Goal: Task Accomplishment & Management: Use online tool/utility

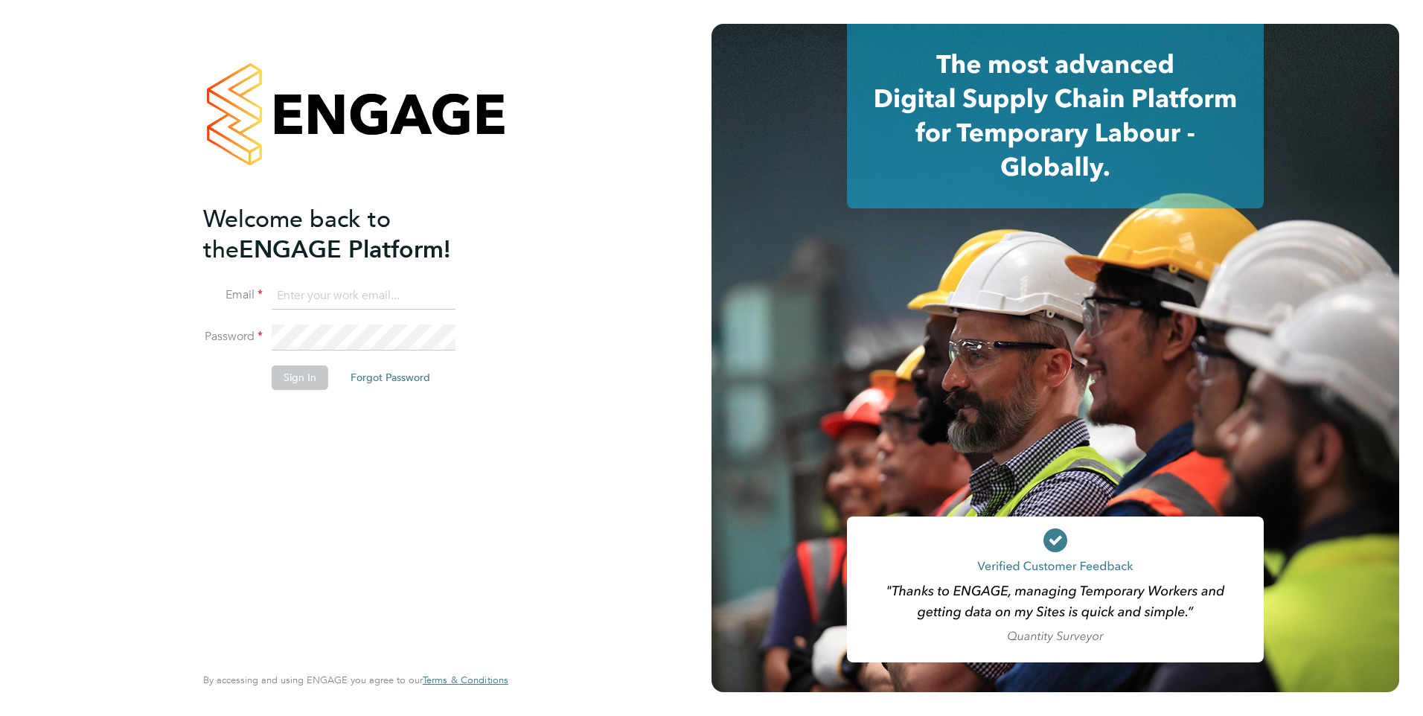
type input "bethany.haswell@weare5values.com"
click at [305, 377] on button "Sign In" at bounding box center [300, 377] width 57 height 24
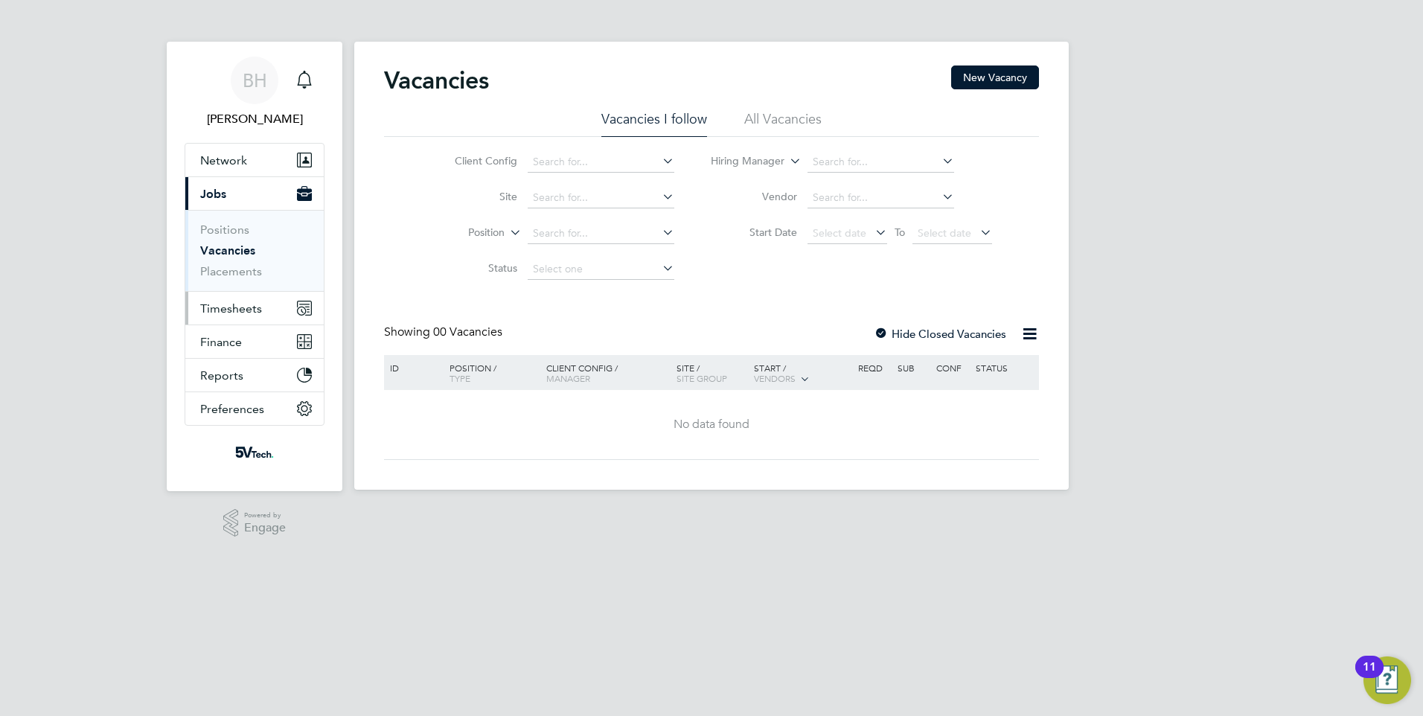
drag, startPoint x: 242, startPoint y: 308, endPoint x: 255, endPoint y: 304, distance: 13.9
click at [242, 308] on span "Timesheets" at bounding box center [231, 308] width 62 height 14
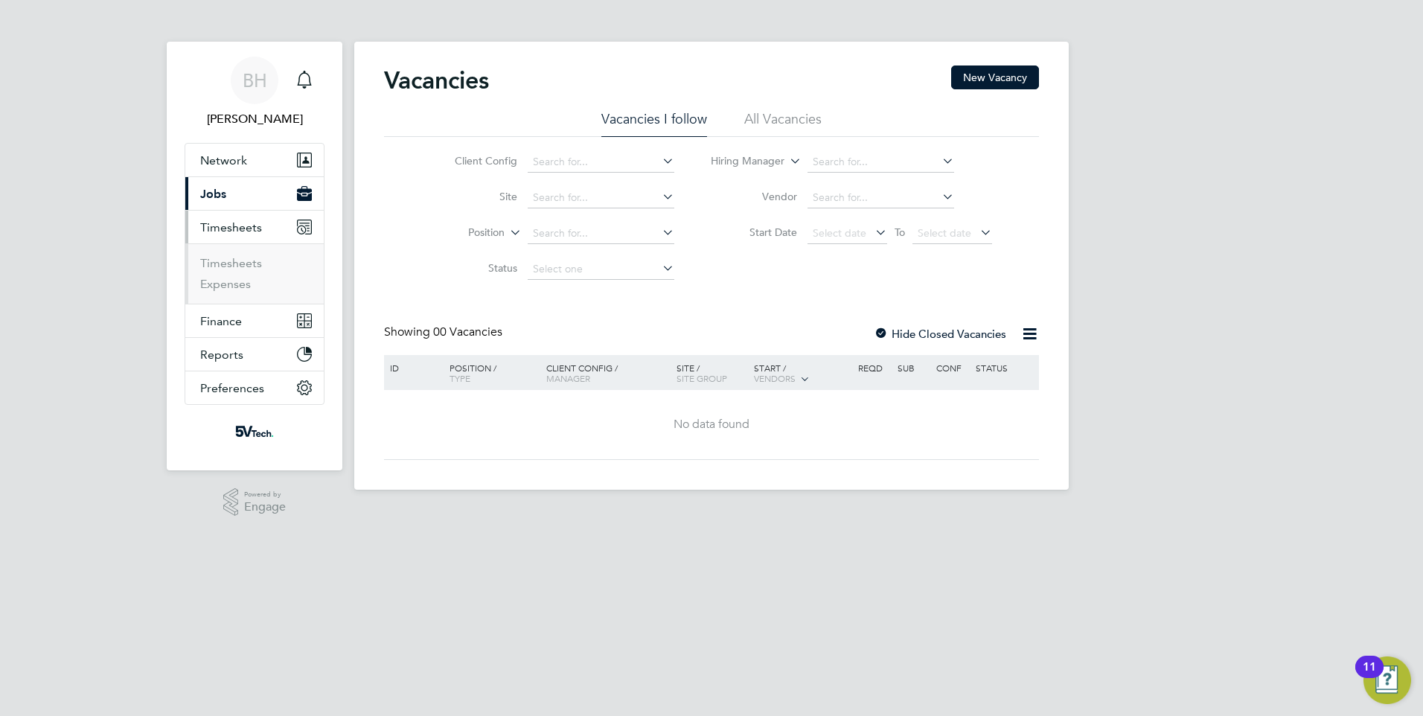
click at [234, 222] on span "Timesheets" at bounding box center [231, 227] width 62 height 14
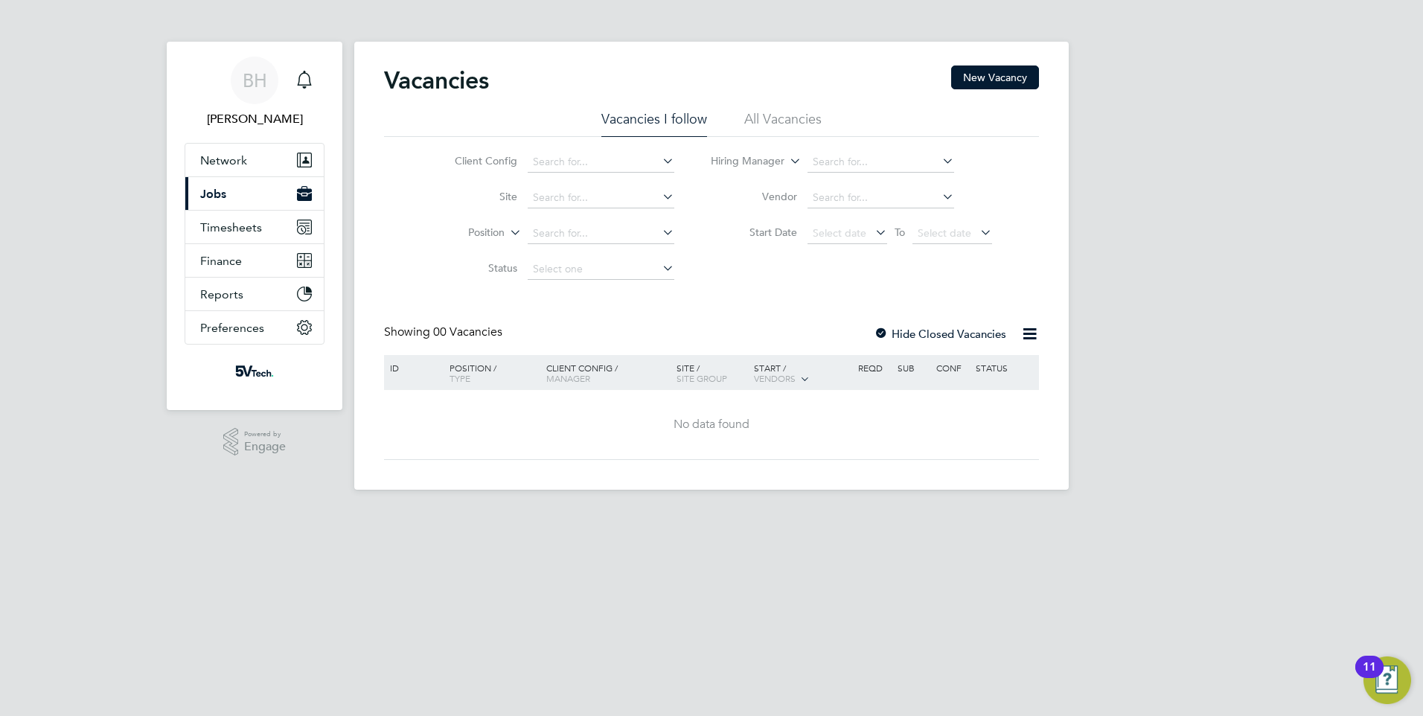
click at [233, 202] on button "Current page: Jobs" at bounding box center [254, 193] width 138 height 33
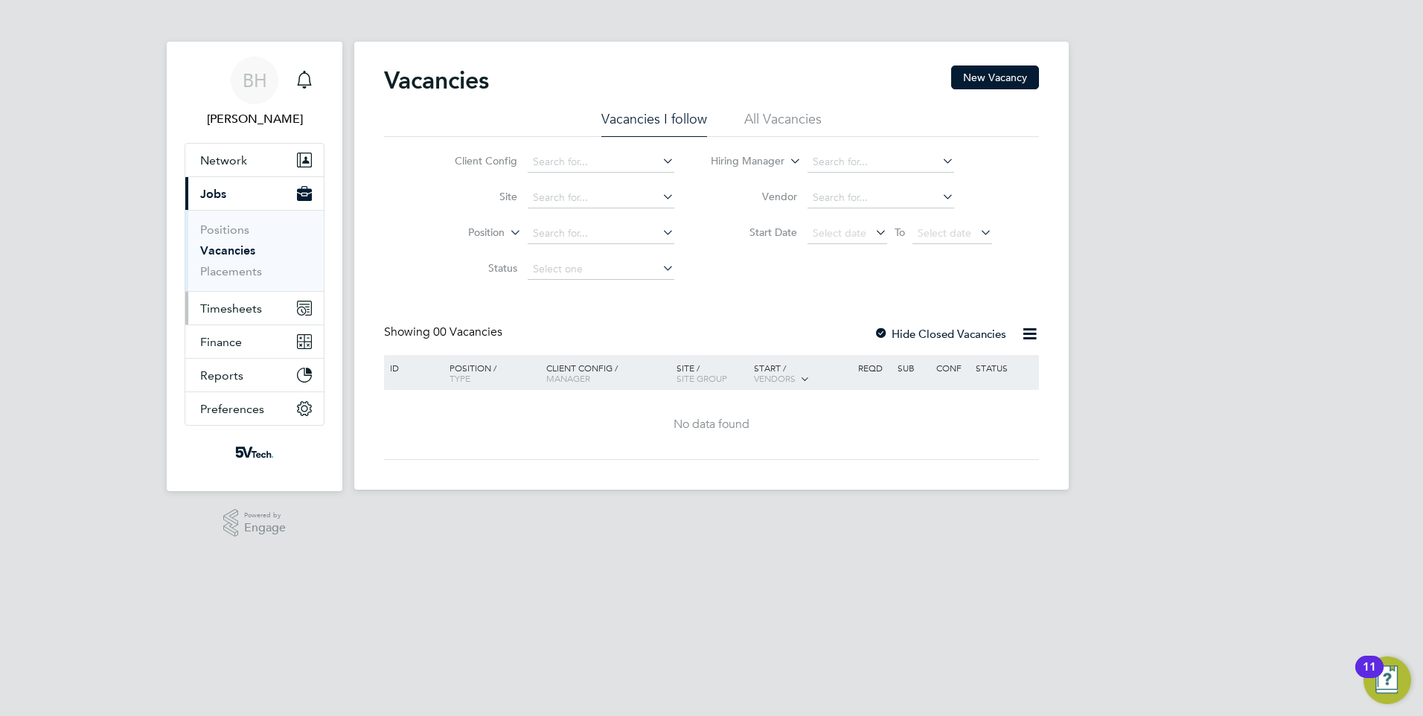
click at [230, 304] on span "Timesheets" at bounding box center [231, 308] width 62 height 14
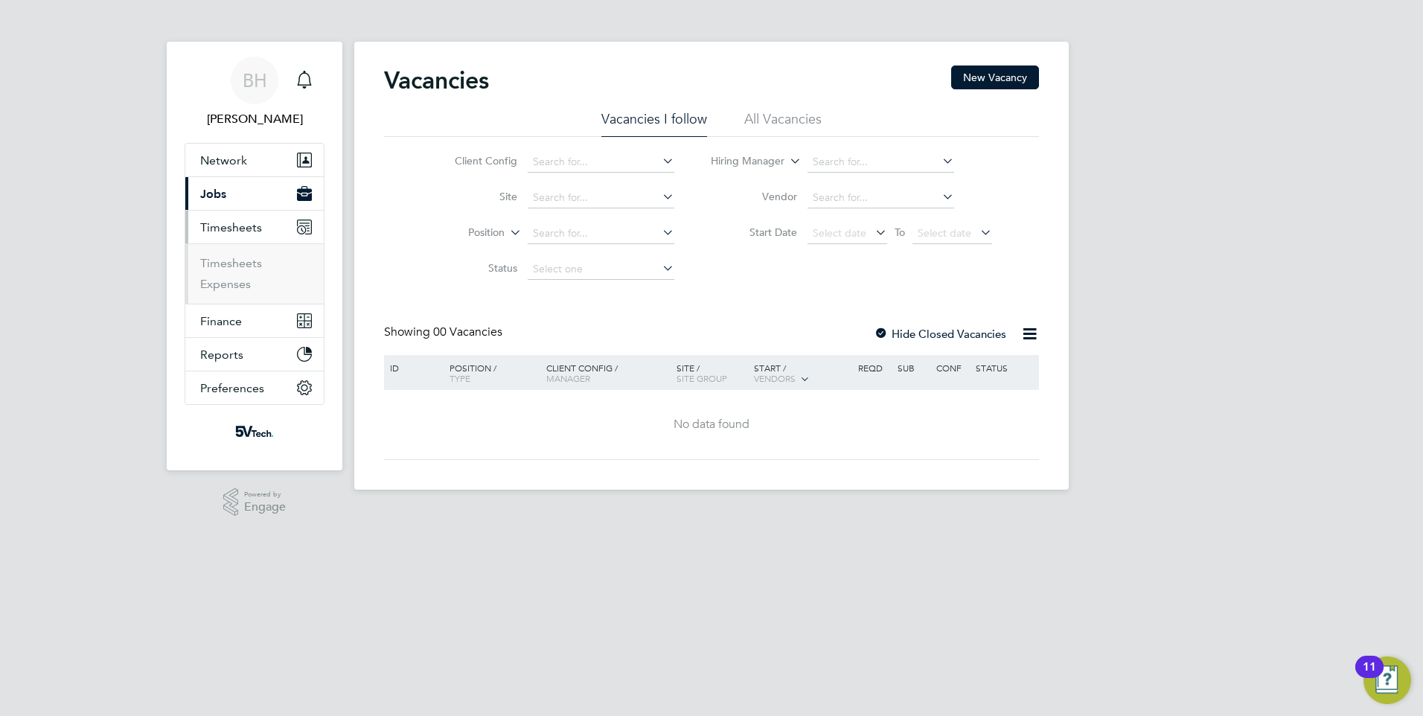
click at [240, 191] on button "Current page: Jobs" at bounding box center [254, 193] width 138 height 33
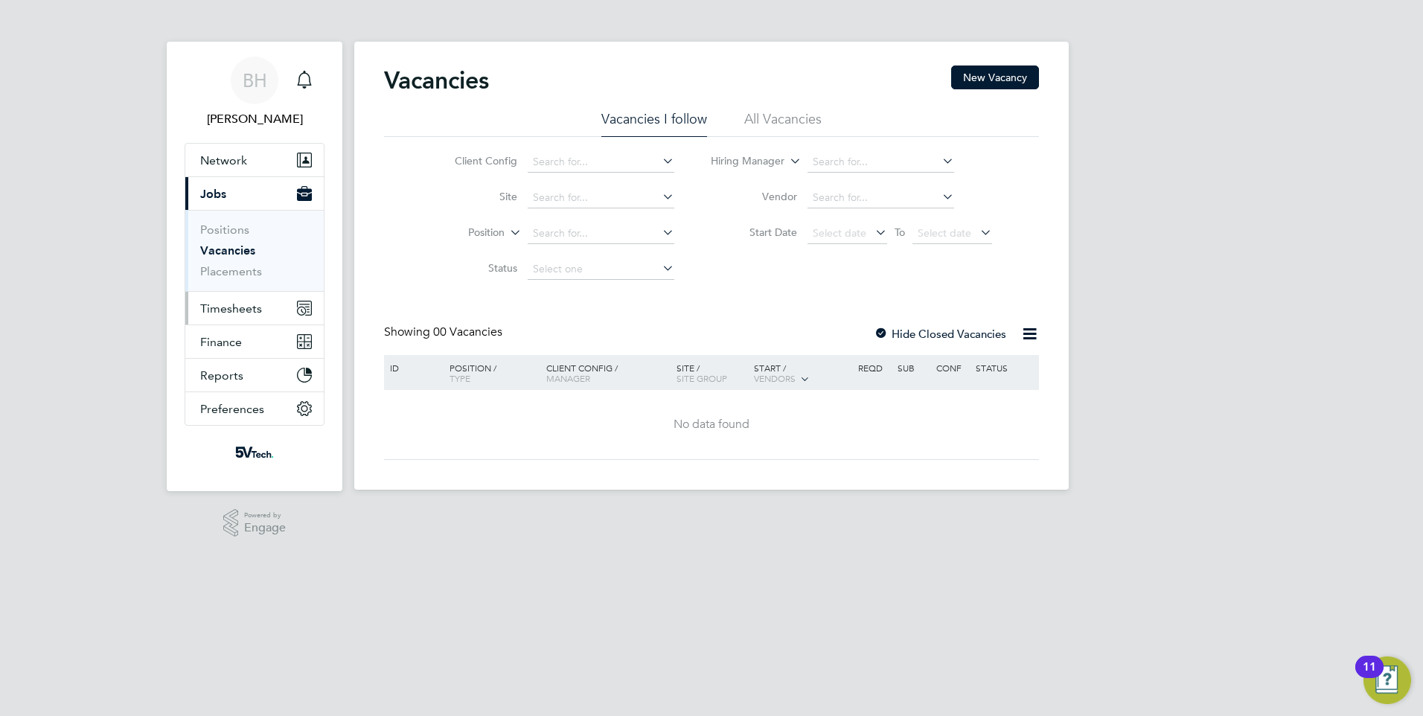
click at [240, 306] on span "Timesheets" at bounding box center [231, 308] width 62 height 14
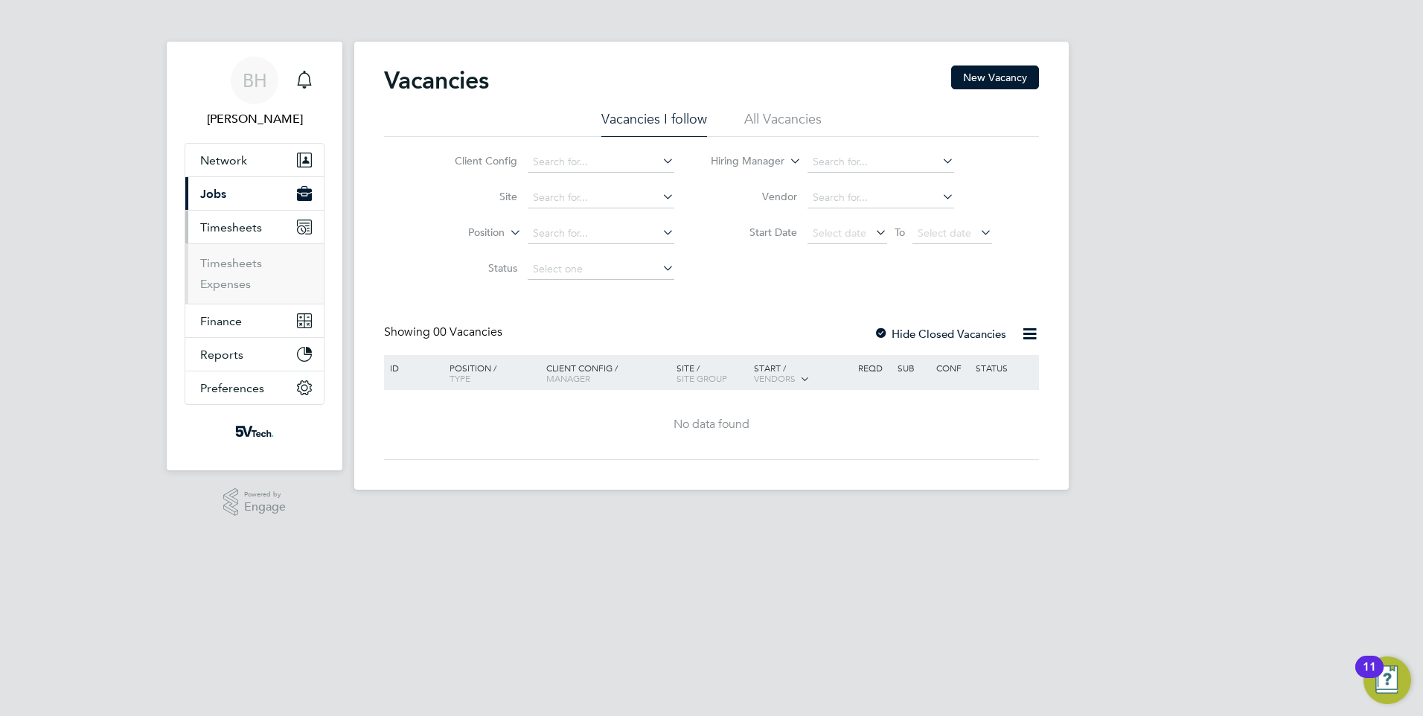
click at [237, 222] on span "Timesheets" at bounding box center [231, 227] width 62 height 14
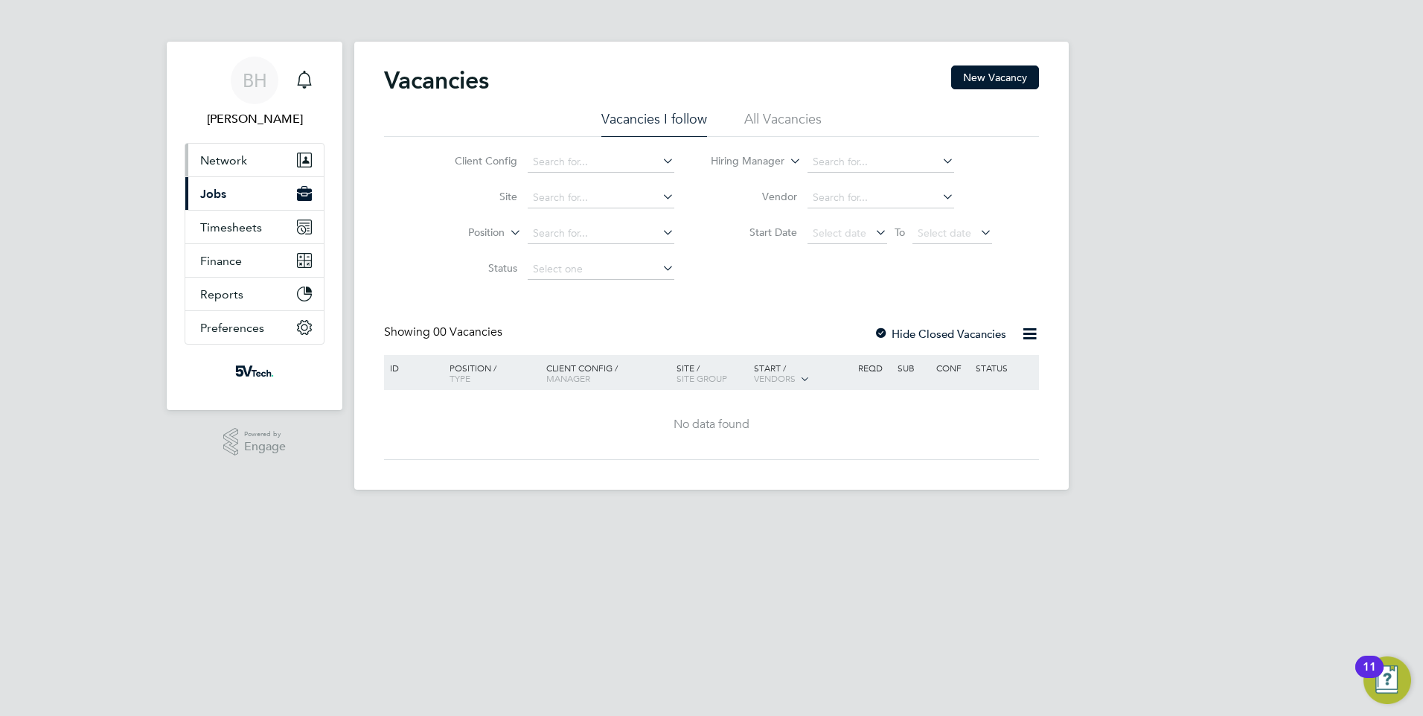
click at [254, 159] on button "Network" at bounding box center [254, 160] width 138 height 33
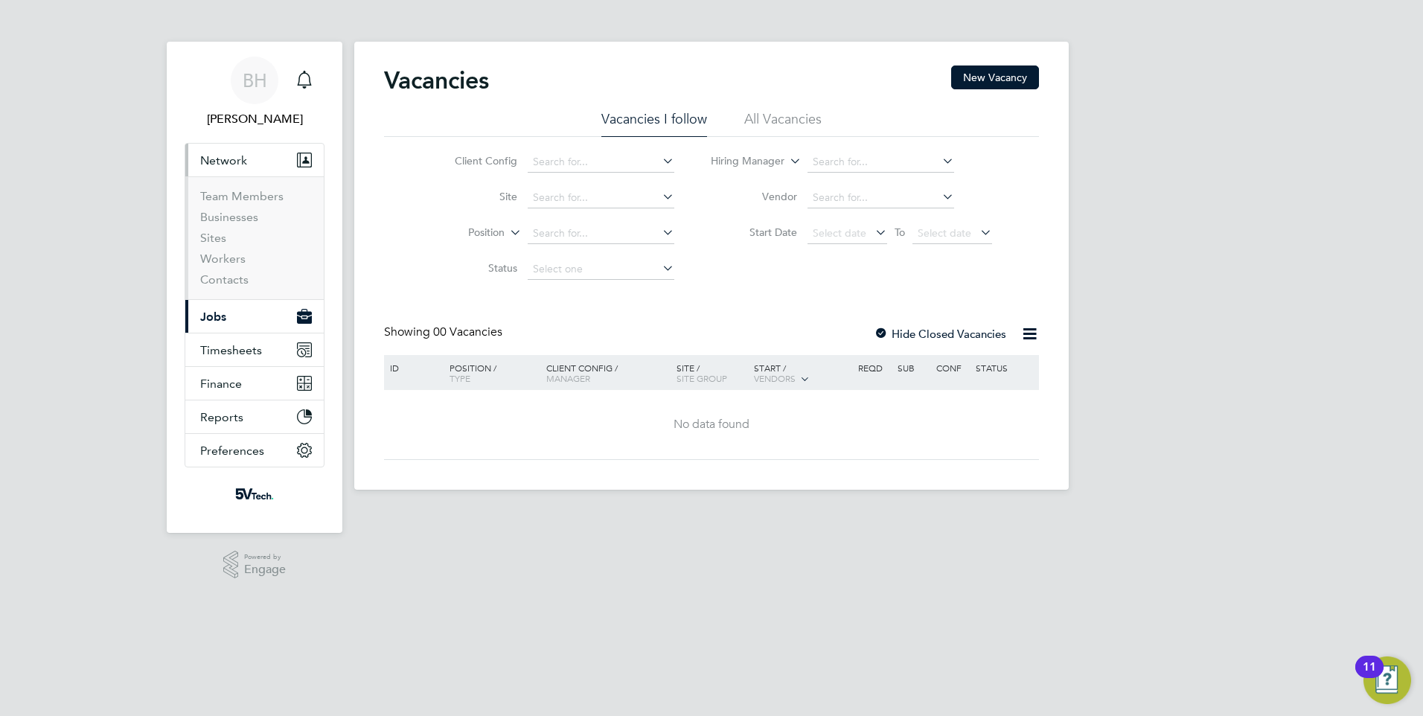
click at [254, 159] on button "Network" at bounding box center [254, 160] width 138 height 33
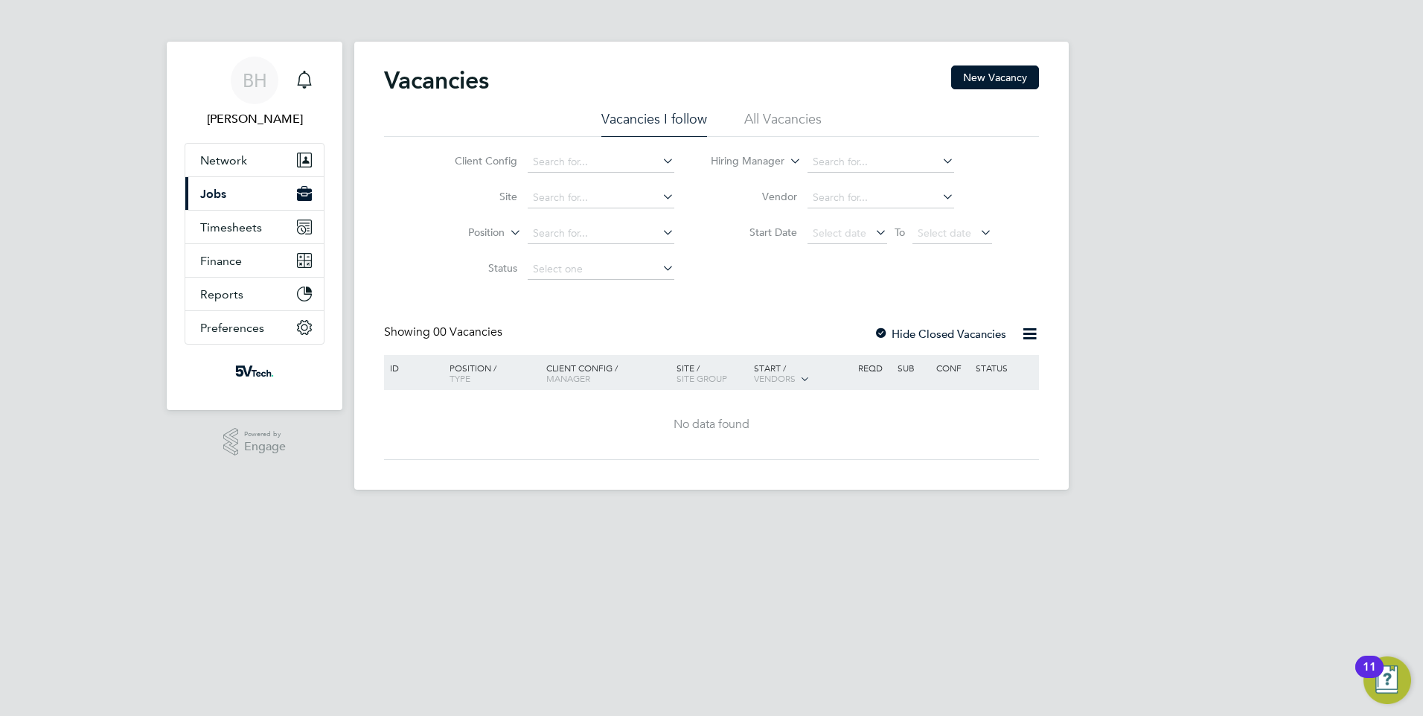
click at [237, 193] on button "Current page: Jobs" at bounding box center [254, 193] width 138 height 33
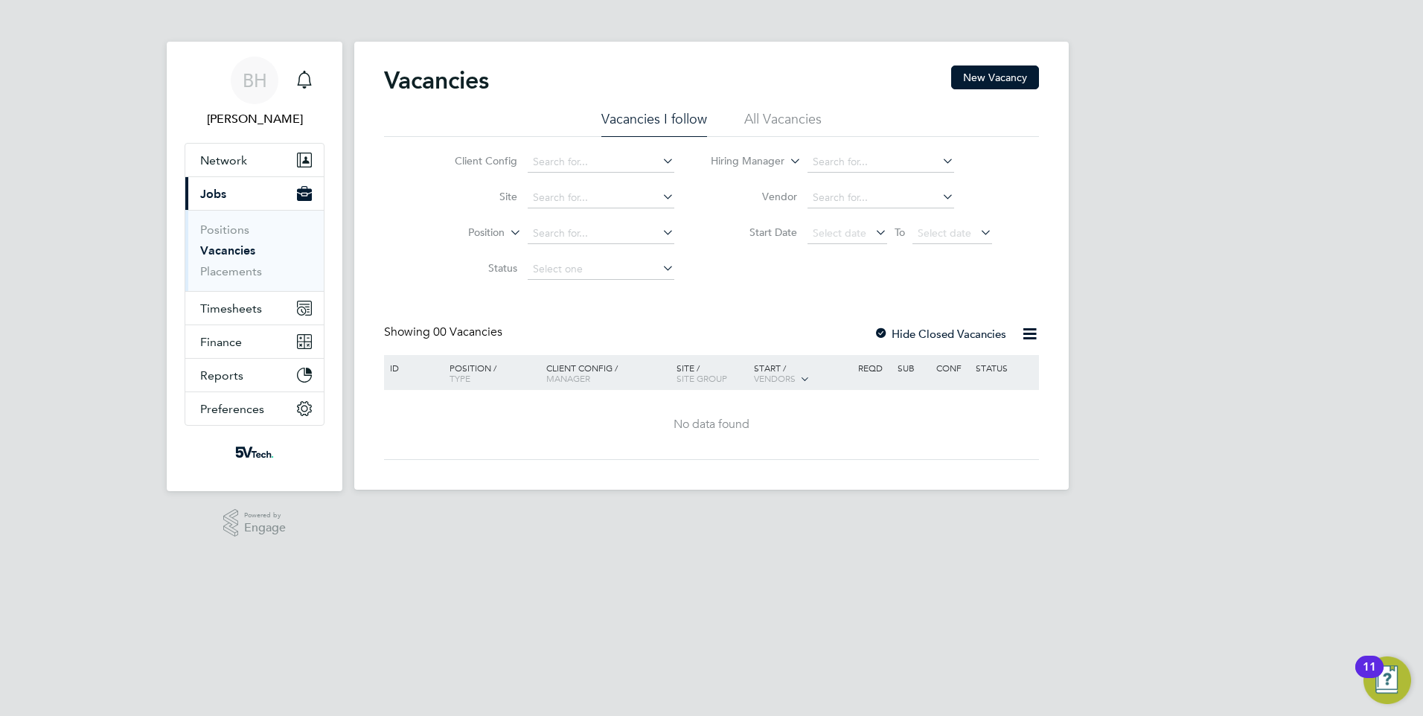
click at [237, 193] on button "Current page: Jobs" at bounding box center [254, 193] width 138 height 33
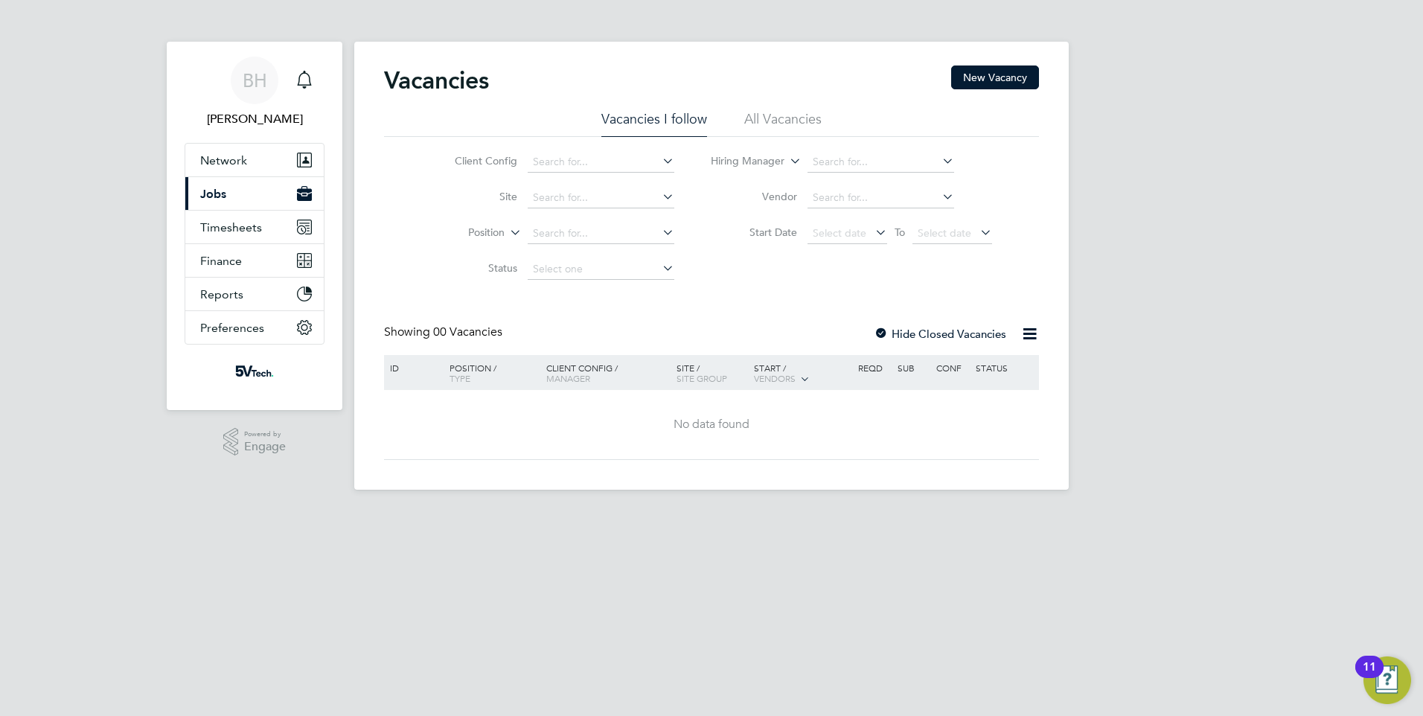
click at [233, 192] on button "Current page: Jobs" at bounding box center [254, 193] width 138 height 33
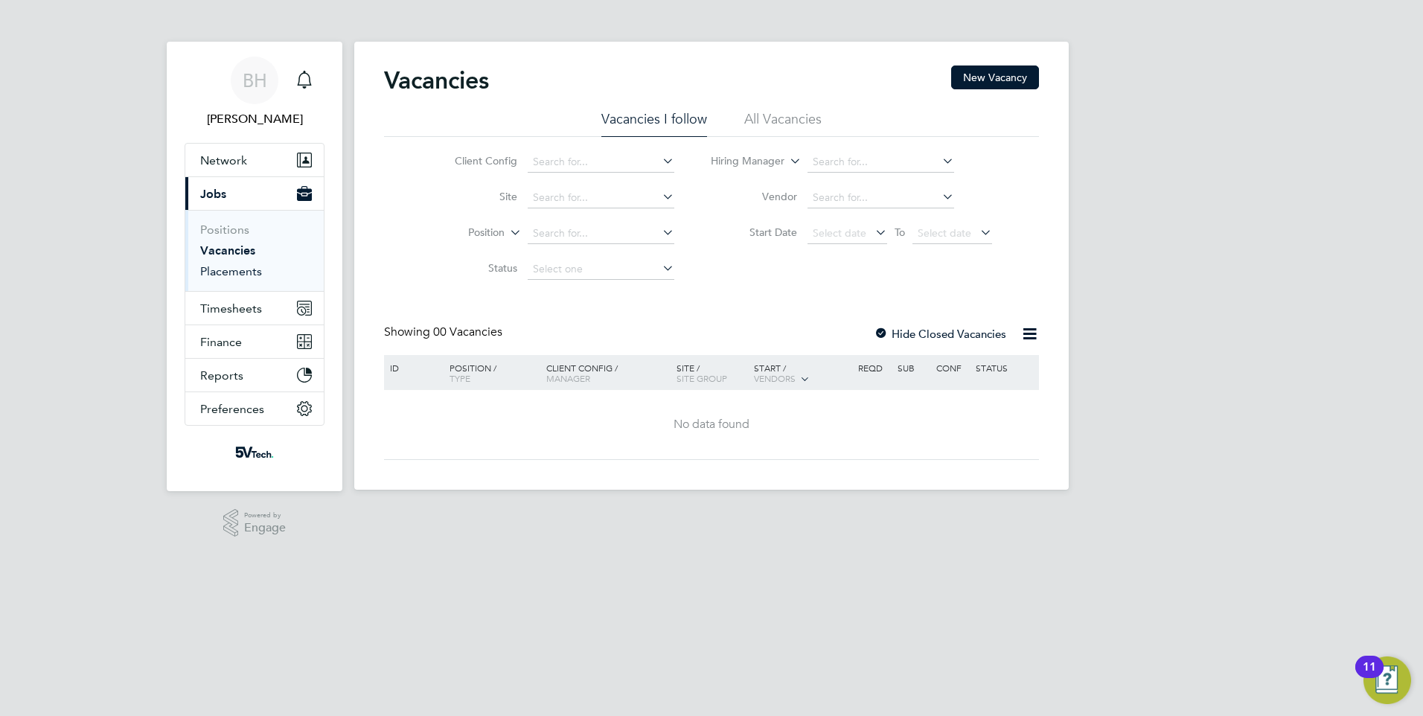
click at [243, 277] on link "Placements" at bounding box center [231, 271] width 62 height 14
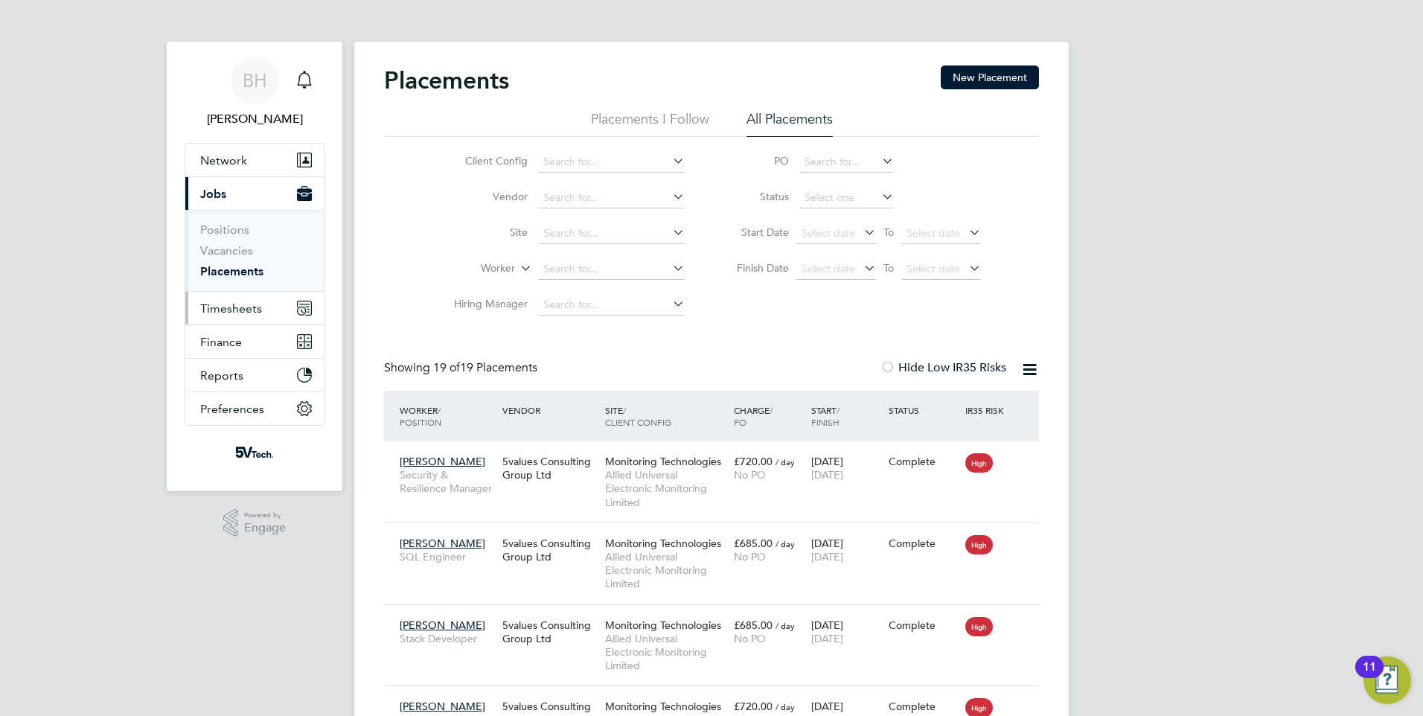
click at [228, 304] on span "Timesheets" at bounding box center [231, 308] width 62 height 14
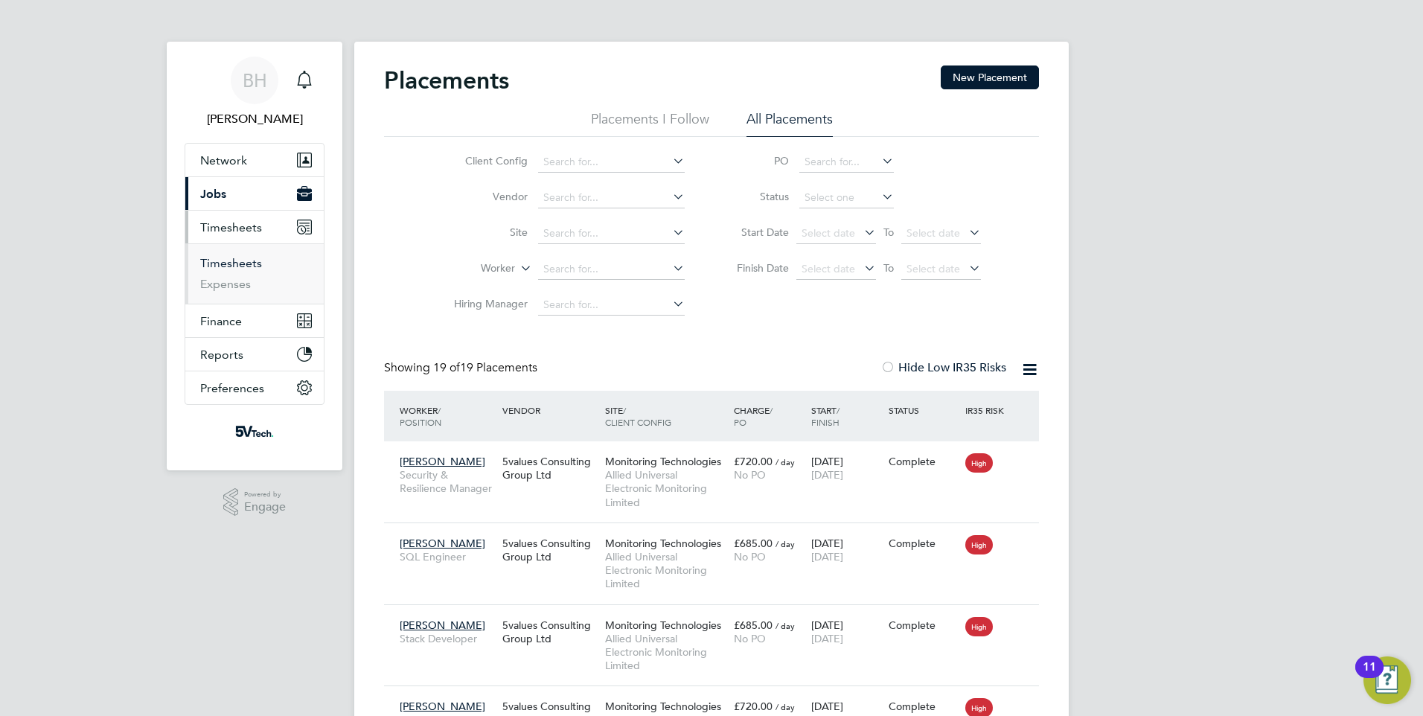
click at [245, 261] on link "Timesheets" at bounding box center [231, 263] width 62 height 14
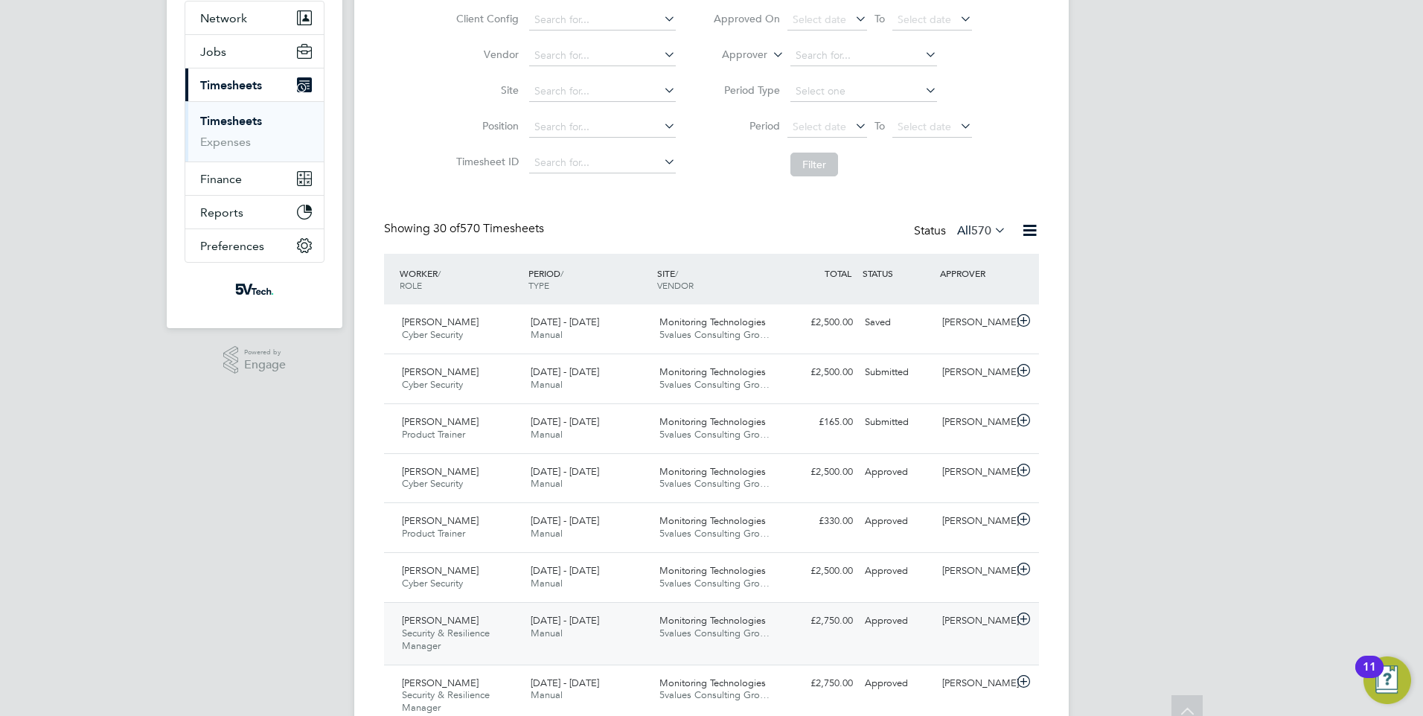
scroll to position [149, 0]
